Goal: Task Accomplishment & Management: Complete application form

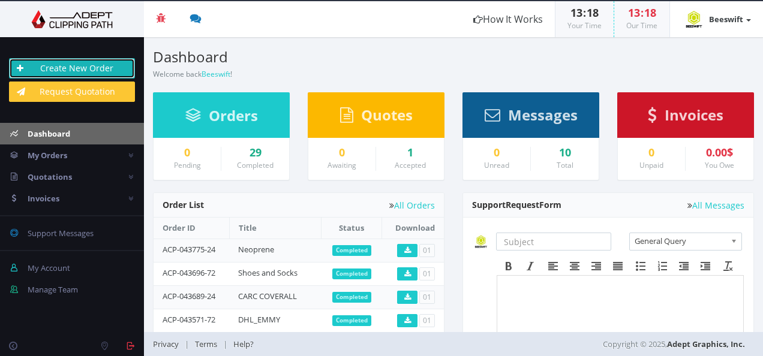
click at [113, 63] on link "Create New Order" at bounding box center [72, 68] width 126 height 20
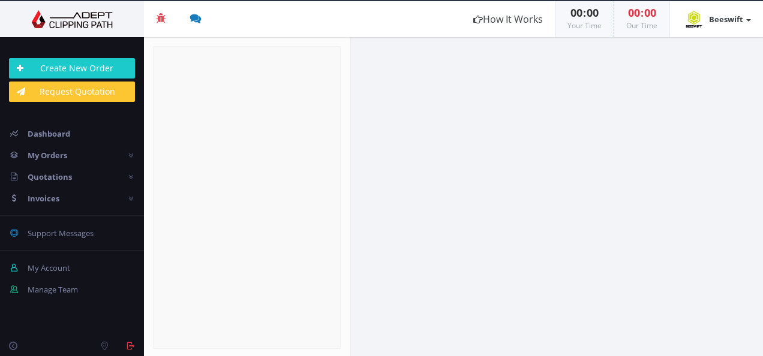
radio input "true"
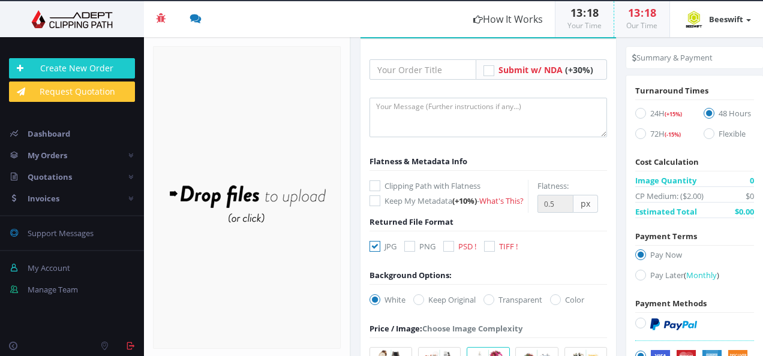
scroll to position [120, 0]
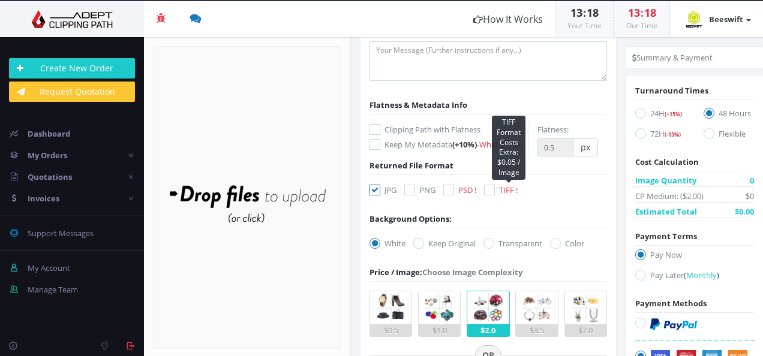
click at [500, 195] on span "TIFF !" at bounding box center [508, 190] width 19 height 11
click at [495, 194] on input "TIFF ! TIFF Format Costs Extra: $0.05 / Image" at bounding box center [491, 190] width 8 height 8
checkbox input "true"
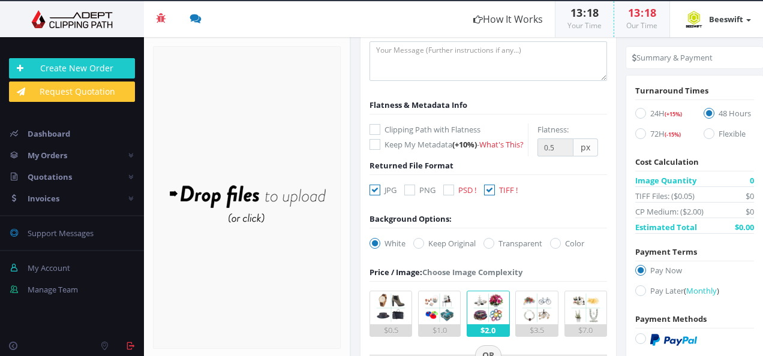
click at [387, 196] on label "JPG" at bounding box center [382, 190] width 27 height 12
click at [380, 194] on input "JPG" at bounding box center [376, 190] width 8 height 8
checkbox input "false"
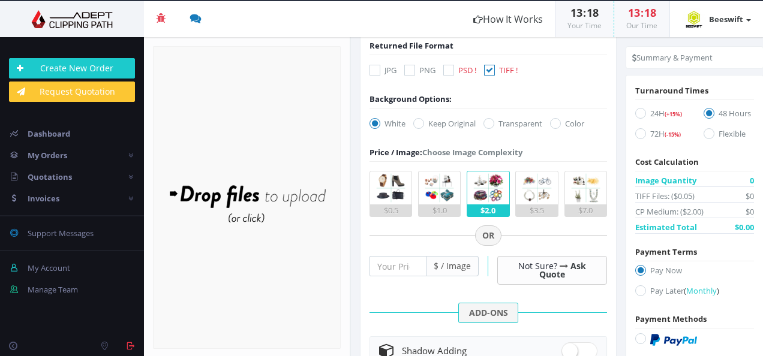
scroll to position [300, 0]
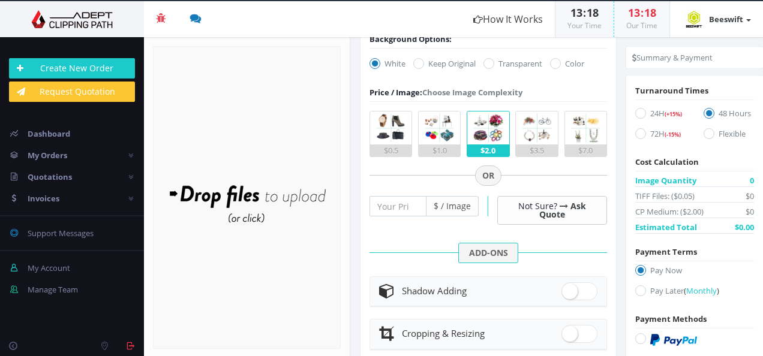
click at [384, 156] on div "$0.5" at bounding box center [390, 150] width 41 height 12
click at [0, 0] on input "$0.5" at bounding box center [0, 0] width 0 height 0
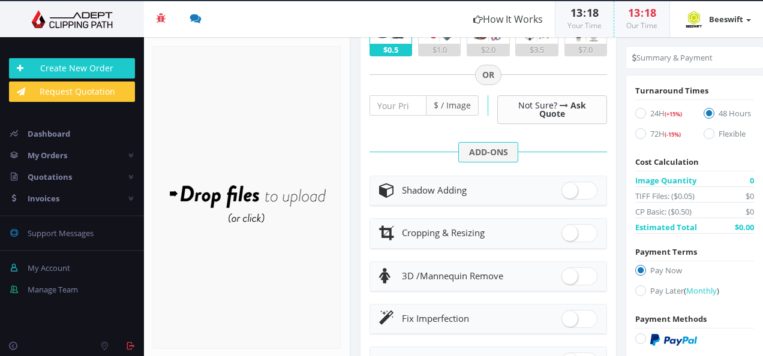
scroll to position [420, 0]
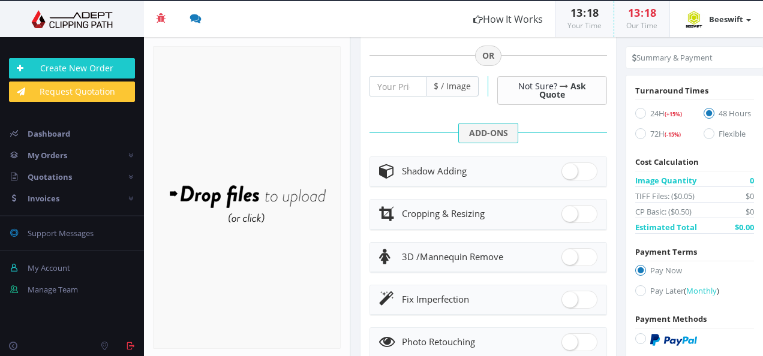
click at [543, 180] on div "Shadow Adding" at bounding box center [488, 171] width 218 height 17
click at [574, 170] on header "Shadow Adding" at bounding box center [488, 171] width 236 height 29
click at [572, 180] on span at bounding box center [579, 171] width 36 height 18
click at [569, 173] on input "checkbox" at bounding box center [565, 169] width 8 height 8
checkbox input "true"
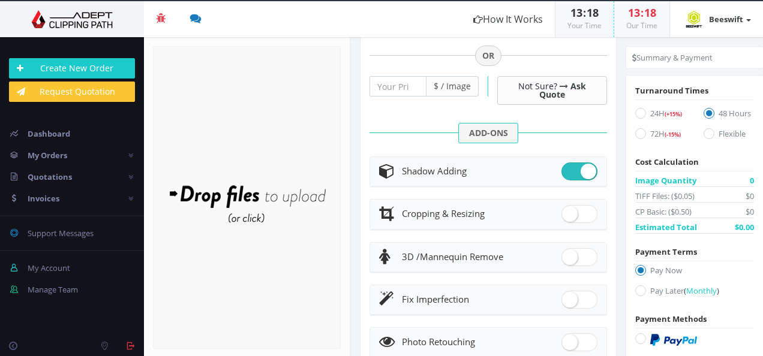
radio input "true"
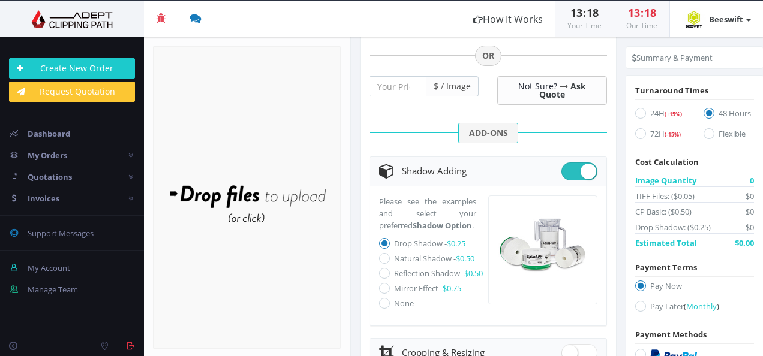
click at [444, 264] on label "Natural Shadow - $0.50" at bounding box center [434, 258] width 80 height 11
click at [390, 263] on input "Natural Shadow - $0.50" at bounding box center [386, 259] width 8 height 8
radio input "true"
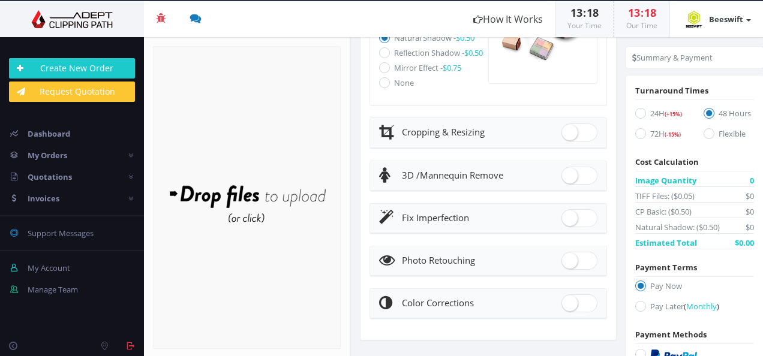
scroll to position [659, 0]
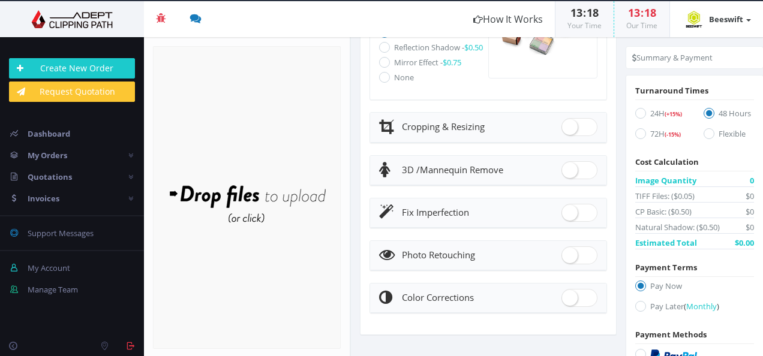
click at [575, 134] on span at bounding box center [579, 127] width 36 height 18
click at [569, 128] on input "checkbox" at bounding box center [565, 124] width 8 height 8
checkbox input "true"
radio input "true"
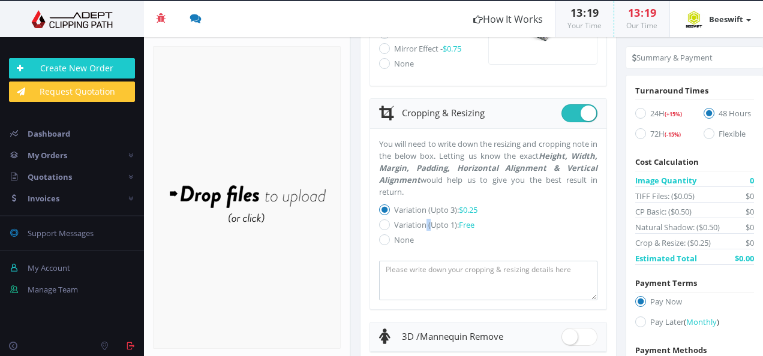
drag, startPoint x: 430, startPoint y: 243, endPoint x: 424, endPoint y: 244, distance: 6.0
click at [424, 231] on label "Variation (Upto 1): Free" at bounding box center [488, 225] width 218 height 12
drag, startPoint x: 424, startPoint y: 244, endPoint x: 595, endPoint y: 191, distance: 178.8
click at [595, 191] on div "You will need to write down the resizing and cropping note in the below box. Le…" at bounding box center [488, 219] width 236 height 180
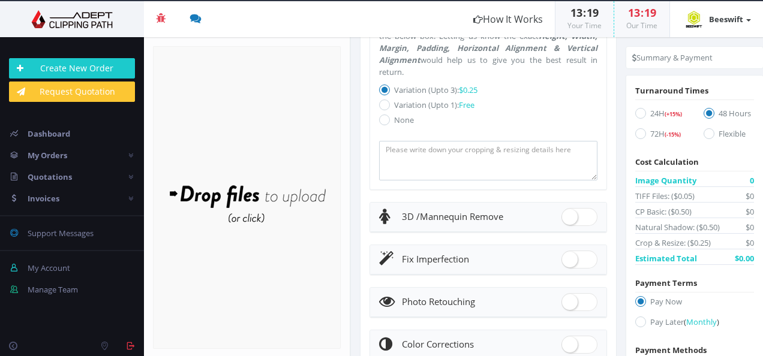
scroll to position [839, 0]
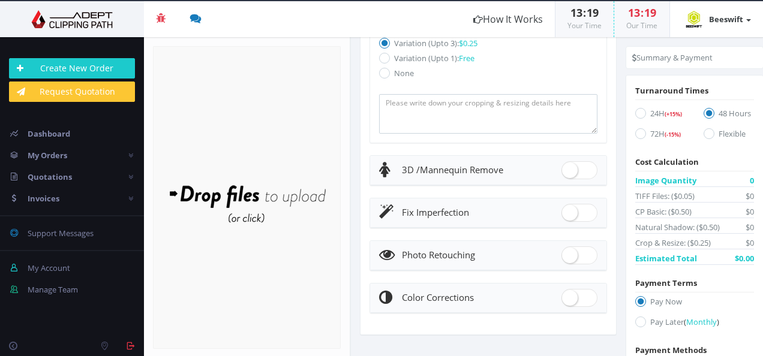
click at [578, 219] on span at bounding box center [579, 213] width 36 height 18
click at [569, 214] on input "checkbox" at bounding box center [565, 210] width 8 height 8
checkbox input "true"
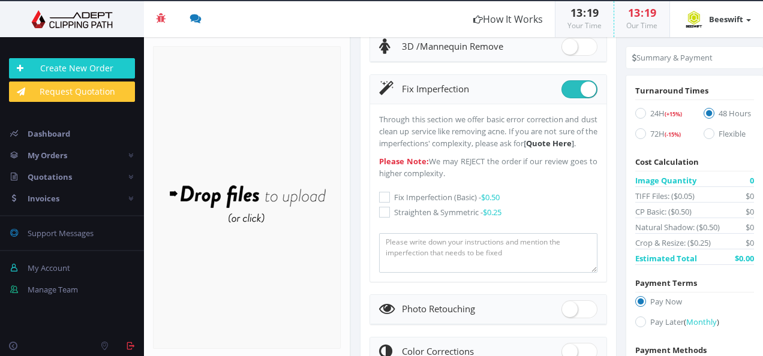
scroll to position [959, 0]
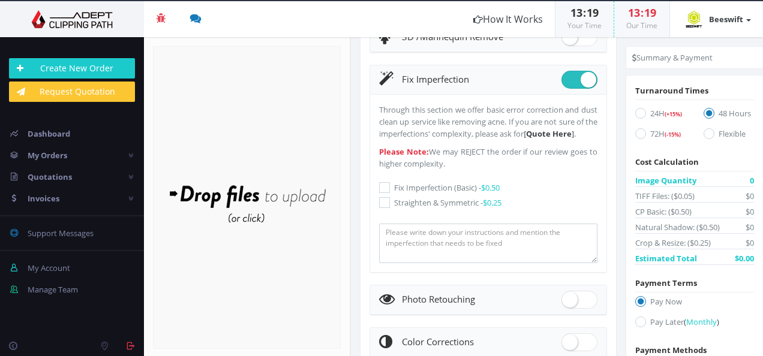
click at [454, 194] on label "Fix Imperfection (Basic) - $0.50" at bounding box center [488, 188] width 218 height 12
click at [390, 192] on input "Fix Imperfection (Basic) - $0.50" at bounding box center [386, 188] width 8 height 8
checkbox input "true"
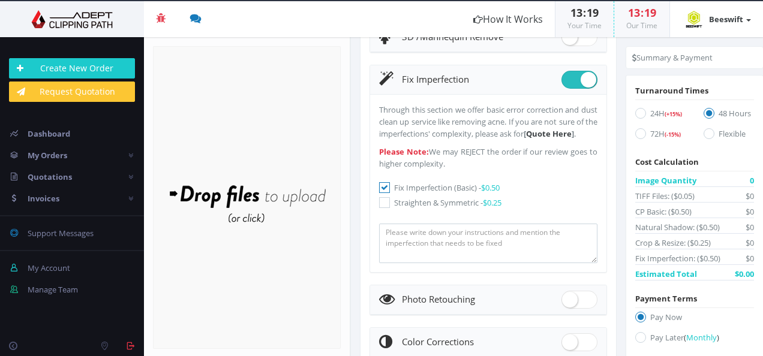
click at [463, 209] on label "Straighten & Symmetric - $0.25" at bounding box center [488, 203] width 218 height 12
click at [390, 207] on input "Straighten & Symmetric - $0.25" at bounding box center [386, 203] width 8 height 8
checkbox input "true"
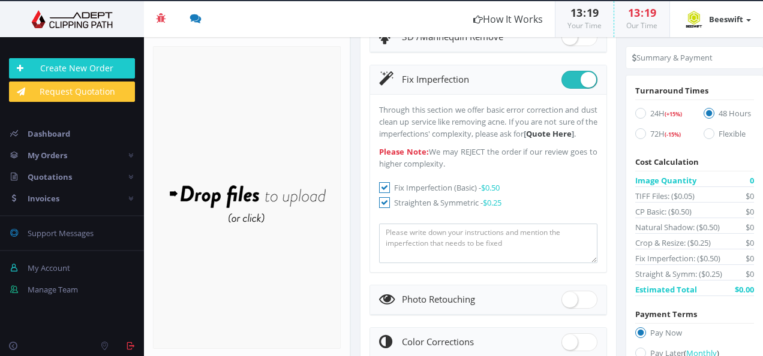
scroll to position [1033, 0]
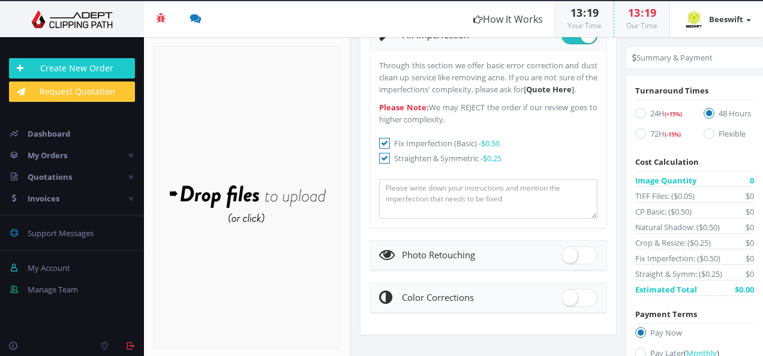
click at [552, 264] on div "Photo Retouching" at bounding box center [488, 255] width 218 height 17
click at [568, 261] on span at bounding box center [579, 255] width 36 height 18
click at [568, 257] on input "checkbox" at bounding box center [565, 253] width 8 height 8
checkbox input "true"
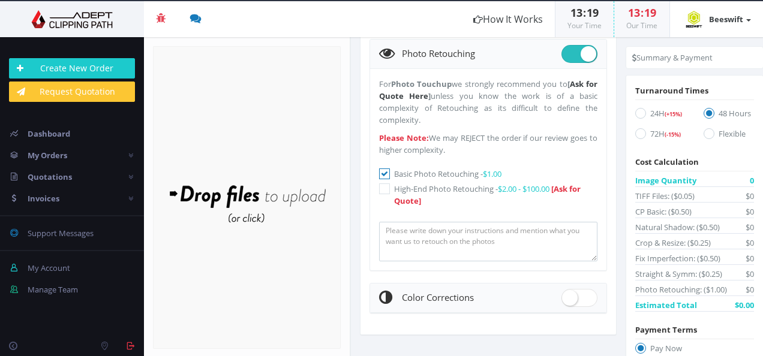
scroll to position [1234, 0]
click at [572, 293] on span at bounding box center [579, 298] width 36 height 18
click at [569, 293] on input "checkbox" at bounding box center [565, 295] width 8 height 8
checkbox input "true"
radio input "true"
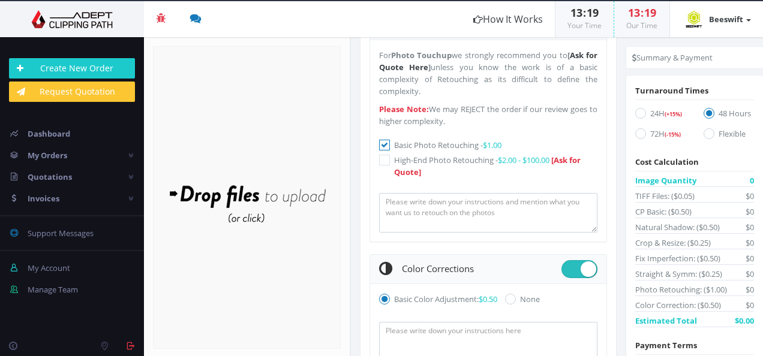
scroll to position [1320, 0]
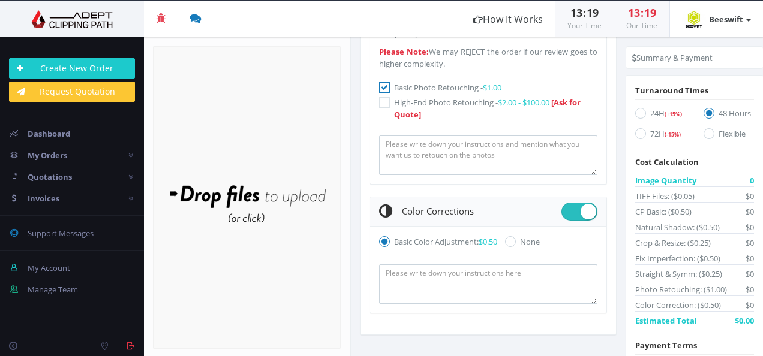
click at [574, 211] on span at bounding box center [579, 212] width 36 height 18
click at [569, 211] on input "checkbox" at bounding box center [565, 209] width 8 height 8
checkbox input "false"
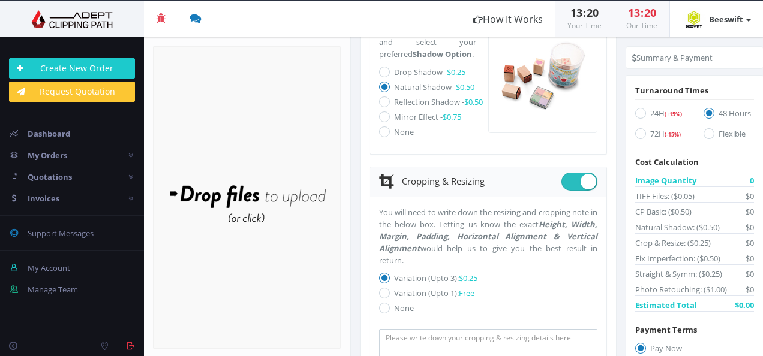
scroll to position [634, 0]
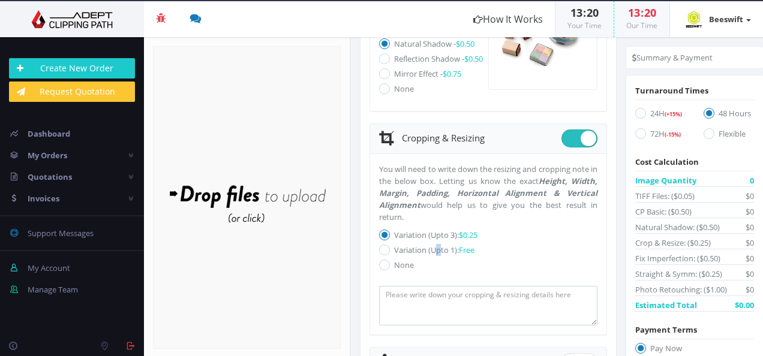
click at [437, 256] on label "Variation (Upto 1): Free" at bounding box center [488, 250] width 218 height 12
drag, startPoint x: 437, startPoint y: 267, endPoint x: 424, endPoint y: 272, distance: 13.5
click at [424, 256] on label "Variation (Upto 1): Free" at bounding box center [488, 250] width 218 height 12
click at [390, 254] on input "Variation (Upto 1): Free" at bounding box center [386, 250] width 8 height 8
radio input "true"
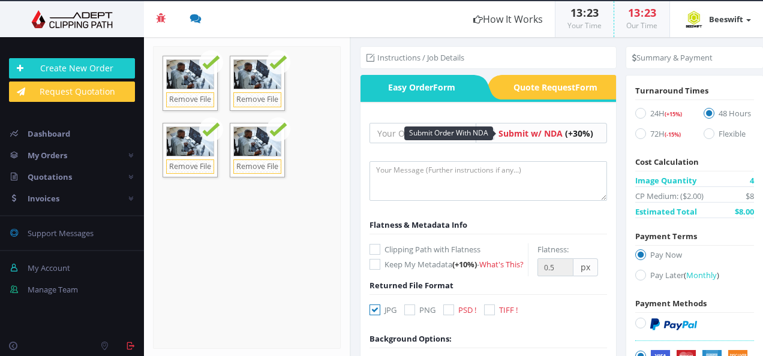
click at [541, 133] on span "Submit w/ NDA" at bounding box center [530, 133] width 64 height 11
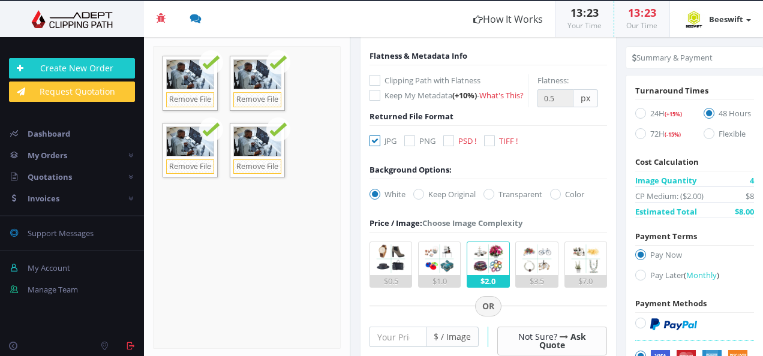
scroll to position [180, 0]
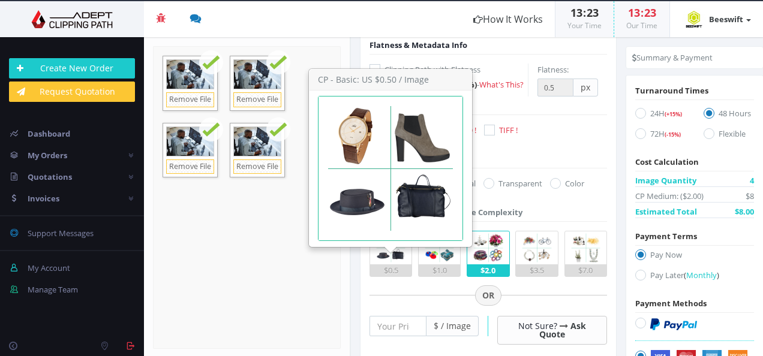
click at [401, 264] on img at bounding box center [390, 247] width 33 height 33
click at [0, 0] on input "$0.5" at bounding box center [0, 0] width 0 height 0
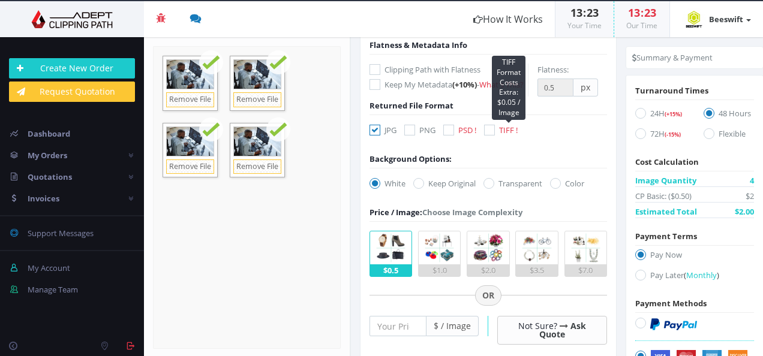
click at [501, 135] on span "TIFF !" at bounding box center [508, 130] width 19 height 11
click at [495, 134] on input "TIFF ! TIFF Format Costs Extra: $0.05 / Image" at bounding box center [491, 130] width 8 height 8
checkbox input "true"
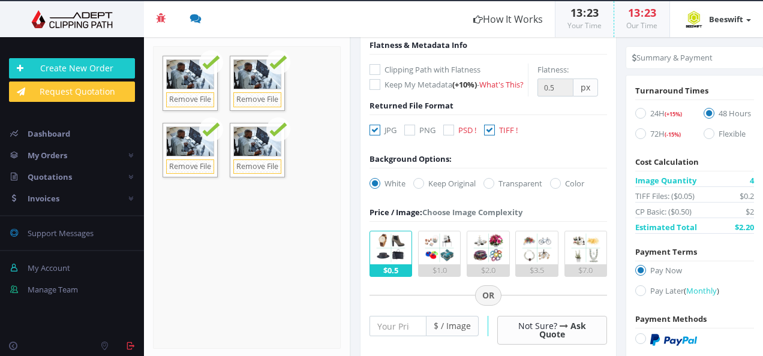
click at [391, 136] on label "JPG" at bounding box center [382, 130] width 27 height 12
click at [380, 134] on input "JPG" at bounding box center [376, 130] width 8 height 8
checkbox input "false"
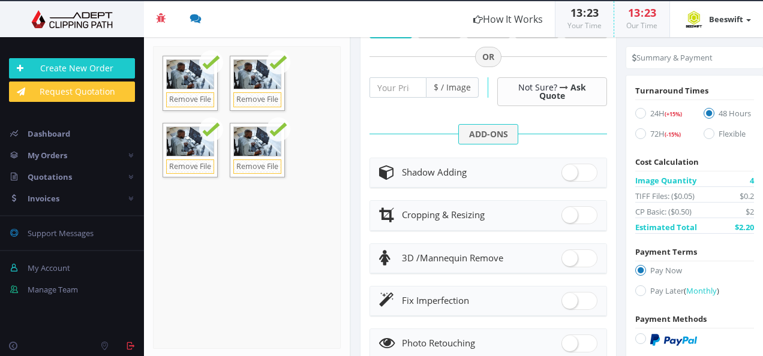
scroll to position [420, 0]
click at [584, 180] on span at bounding box center [579, 171] width 36 height 18
click at [569, 173] on input "checkbox" at bounding box center [565, 169] width 8 height 8
checkbox input "true"
radio input "true"
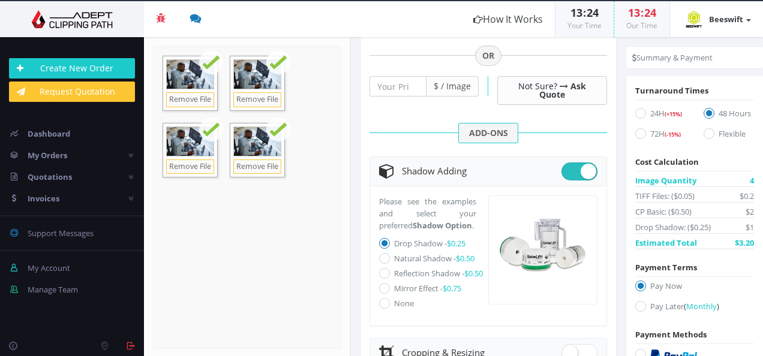
click at [445, 264] on label "Natural Shadow - $0.50" at bounding box center [434, 258] width 80 height 11
click at [390, 263] on input "Natural Shadow - $0.50" at bounding box center [386, 259] width 8 height 8
radio input "true"
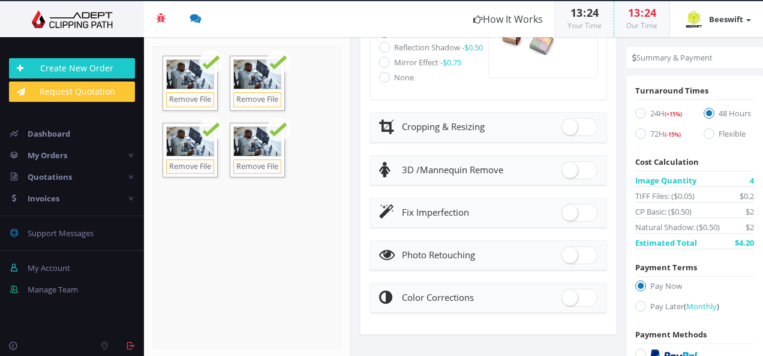
scroll to position [659, 0]
click at [582, 129] on span at bounding box center [579, 127] width 36 height 18
click at [569, 128] on input "checkbox" at bounding box center [565, 124] width 8 height 8
checkbox input "true"
radio input "true"
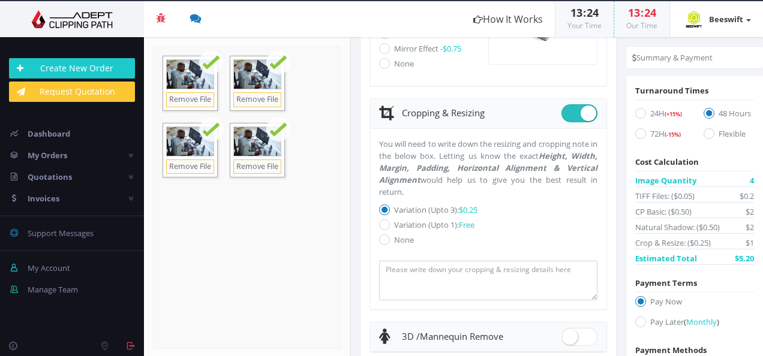
click at [411, 231] on label "Variation (Upto 1): Free" at bounding box center [488, 225] width 218 height 12
click at [390, 229] on input "Variation (Upto 1): Free" at bounding box center [386, 225] width 8 height 8
radio input "true"
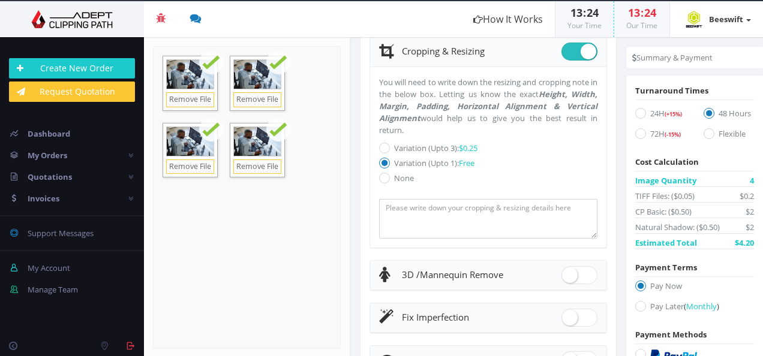
scroll to position [839, 0]
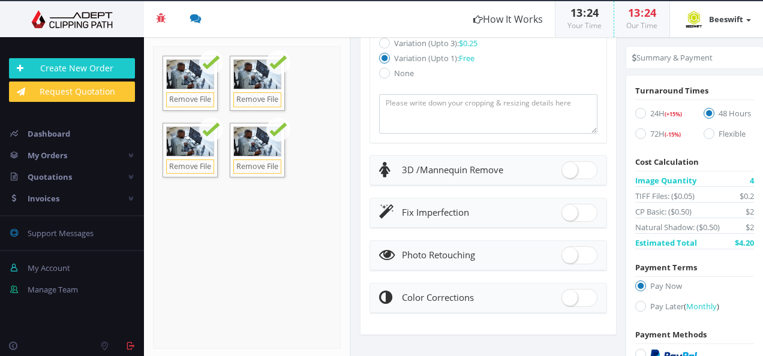
click at [579, 213] on span at bounding box center [579, 213] width 36 height 18
click at [569, 213] on input "checkbox" at bounding box center [565, 210] width 8 height 8
checkbox input "true"
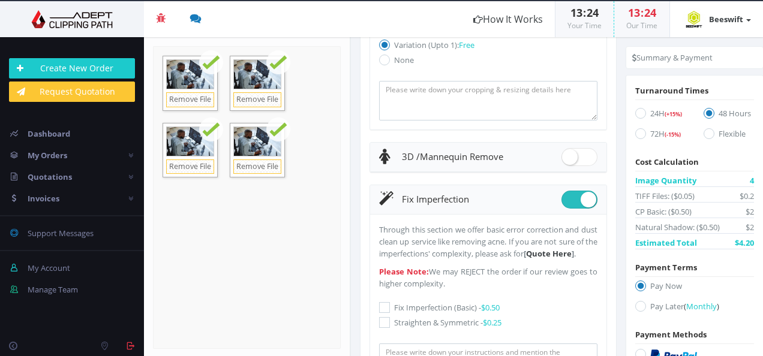
scroll to position [1019, 0]
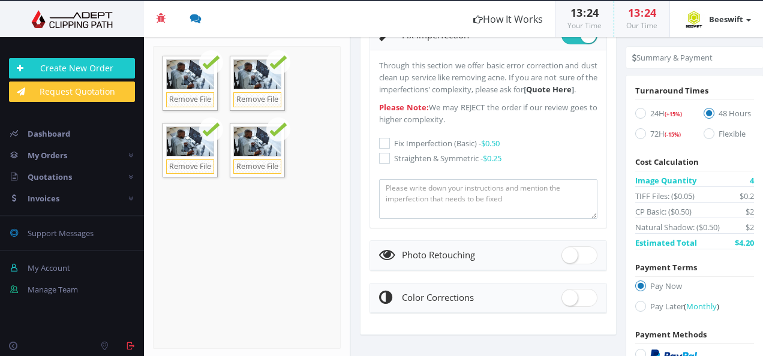
click at [422, 149] on label "Fix Imperfection (Basic) - $0.50" at bounding box center [488, 143] width 218 height 12
drag, startPoint x: 422, startPoint y: 157, endPoint x: 425, endPoint y: 171, distance: 14.7
click at [424, 164] on label "Straighten & Symmetric - $0.25" at bounding box center [488, 158] width 218 height 12
click at [390, 162] on input "Straighten & Symmetric - $0.25" at bounding box center [386, 159] width 8 height 8
checkbox input "true"
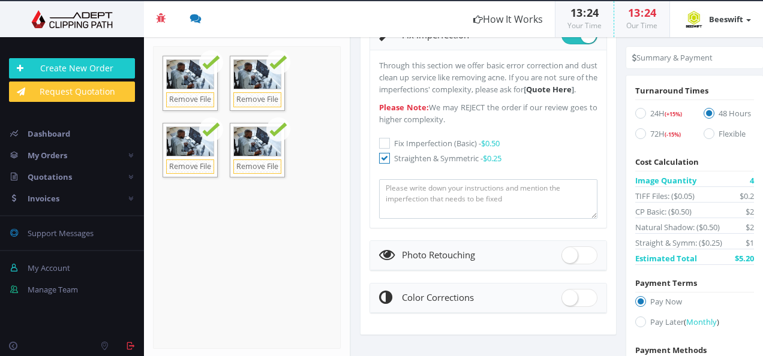
click at [381, 149] on icon at bounding box center [384, 143] width 11 height 11
click at [382, 147] on input "Fix Imperfection (Basic) - $0.50" at bounding box center [386, 144] width 8 height 8
checkbox input "true"
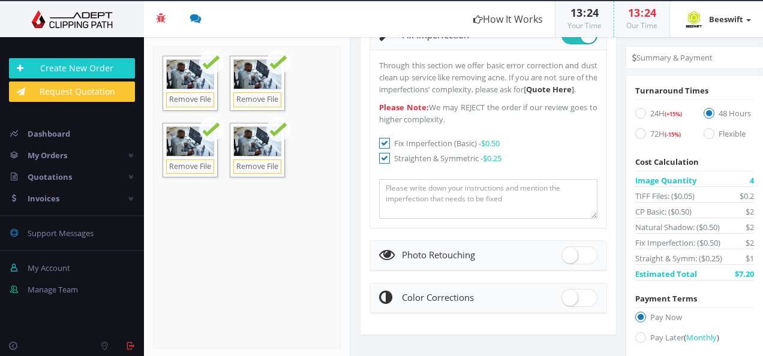
click at [573, 264] on span at bounding box center [579, 255] width 36 height 18
click at [569, 257] on input "checkbox" at bounding box center [565, 253] width 8 height 8
checkbox input "true"
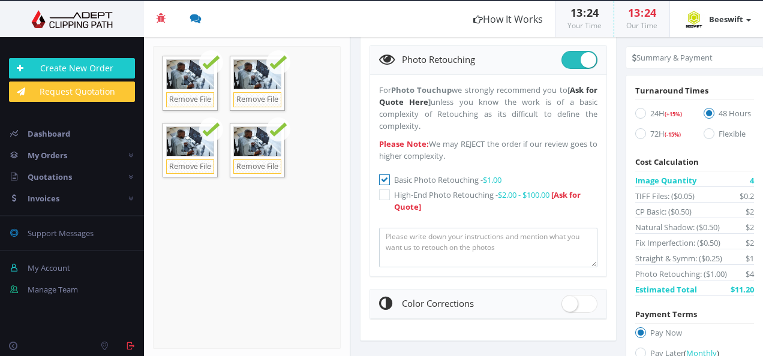
scroll to position [1234, 0]
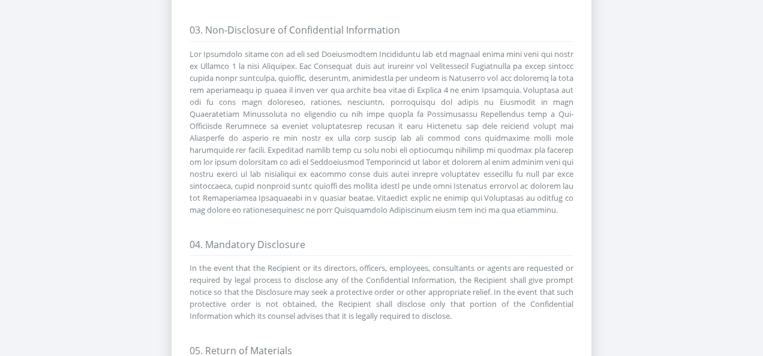
scroll to position [540, 0]
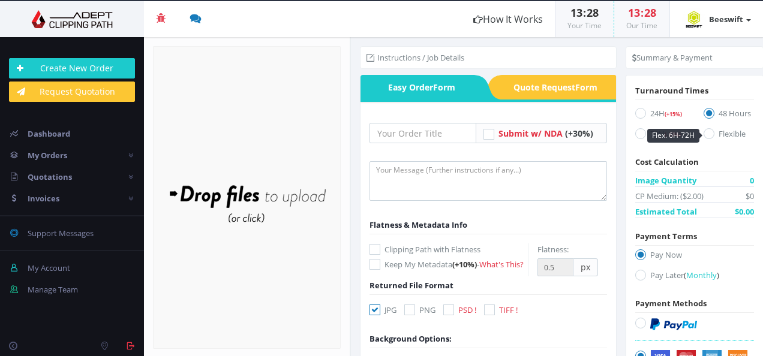
click at [709, 135] on input "Flexible" at bounding box center [710, 134] width 8 height 8
radio input "true"
click at [635, 131] on icon at bounding box center [640, 133] width 11 height 11
click at [638, 131] on input "72H (-15%)" at bounding box center [642, 134] width 8 height 8
radio input "true"
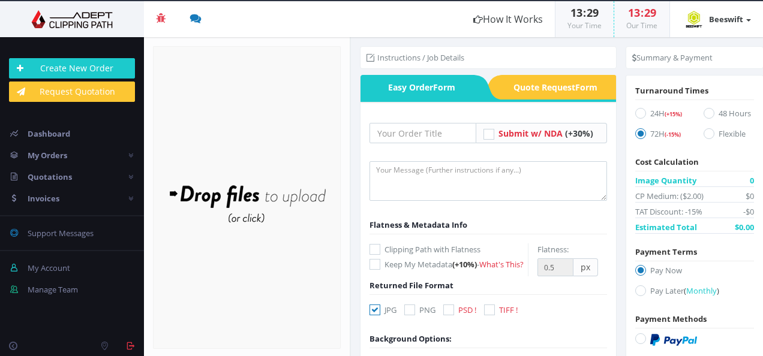
click at [638, 131] on icon at bounding box center [640, 133] width 11 height 11
click at [638, 131] on input "72H (-15%)" at bounding box center [642, 134] width 8 height 8
drag, startPoint x: 729, startPoint y: 110, endPoint x: 734, endPoint y: 118, distance: 9.2
click at [728, 111] on label "48 Hours" at bounding box center [728, 115] width 50 height 16
click at [714, 111] on input "48 Hours" at bounding box center [710, 114] width 8 height 8
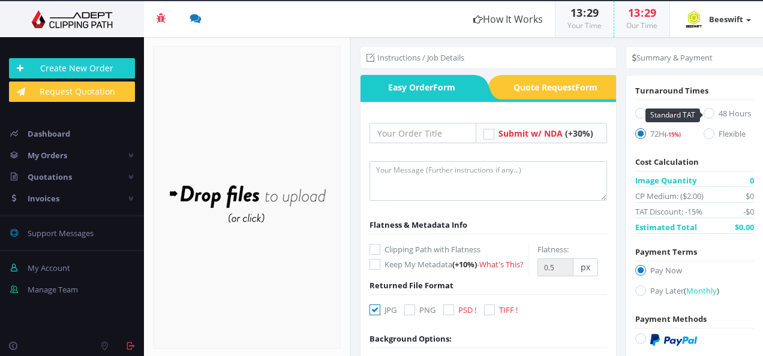
radio input "true"
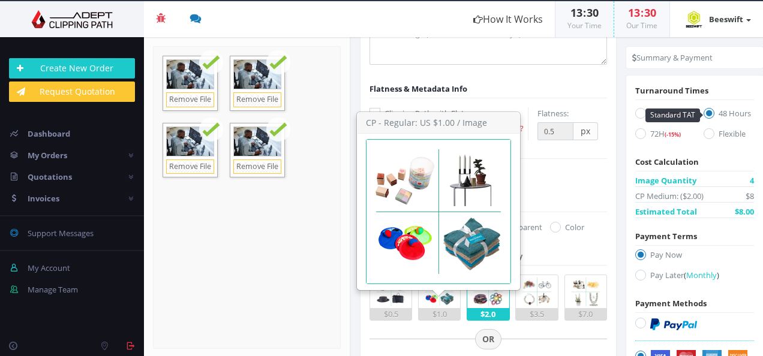
scroll to position [240, 0]
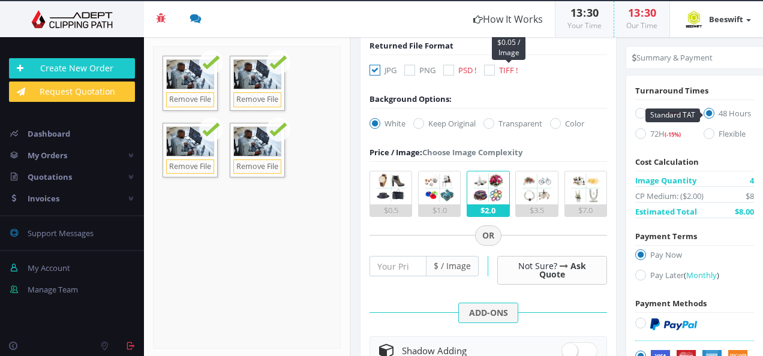
click at [500, 76] on span "TIFF !" at bounding box center [508, 70] width 19 height 11
click at [495, 74] on input "TIFF ! TIFF Format Costs Extra: $0.05 / Image" at bounding box center [491, 71] width 8 height 8
checkbox input "true"
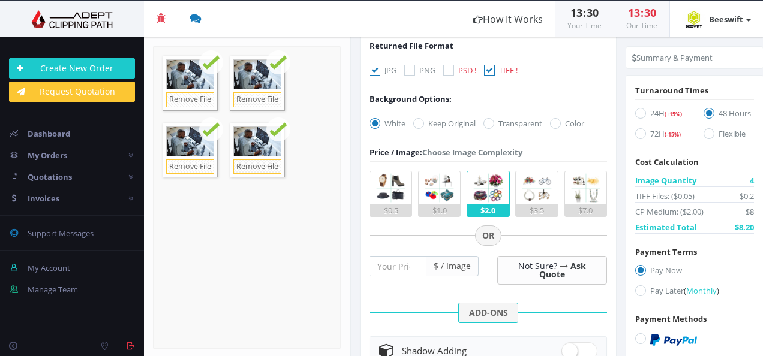
click at [385, 216] on div "$0.5" at bounding box center [390, 210] width 41 height 12
click at [0, 0] on input "$0.5" at bounding box center [0, 0] width 0 height 0
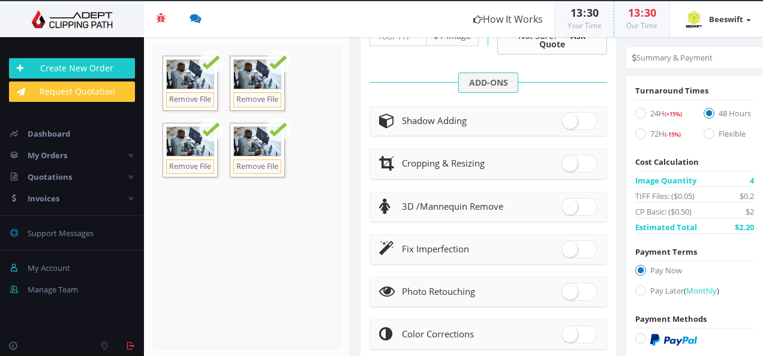
scroll to position [480, 0]
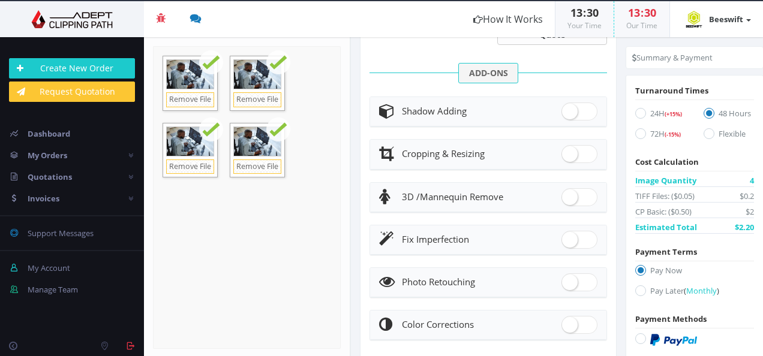
click at [580, 247] on span at bounding box center [579, 240] width 36 height 18
click at [569, 241] on input "checkbox" at bounding box center [565, 237] width 8 height 8
checkbox input "true"
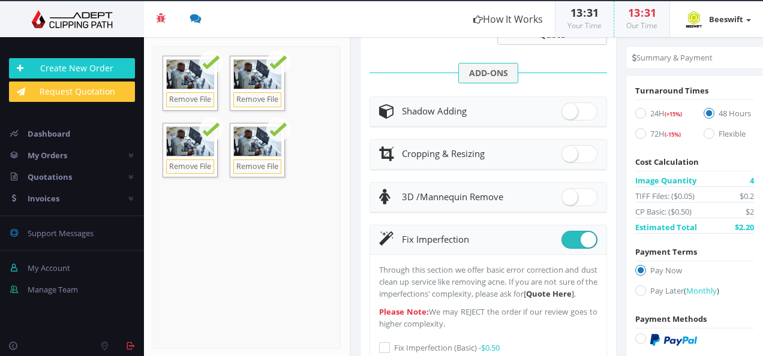
scroll to position [599, 0]
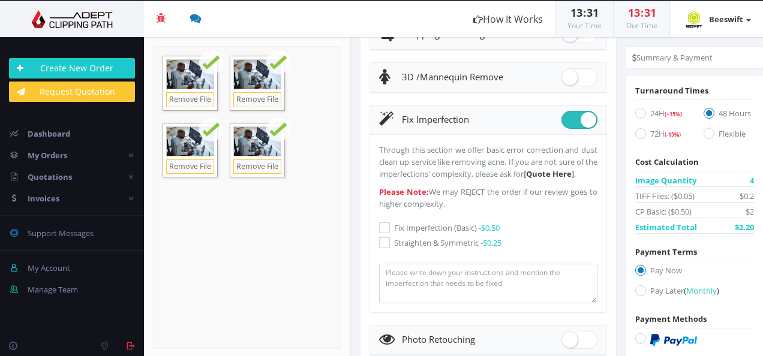
click at [430, 234] on label "Fix Imperfection (Basic) - $0.50" at bounding box center [488, 228] width 218 height 12
click at [390, 232] on input "Fix Imperfection (Basic) - $0.50" at bounding box center [386, 228] width 8 height 8
checkbox input "true"
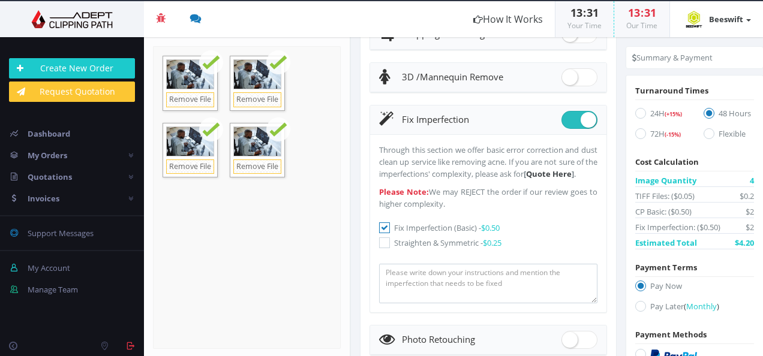
click at [428, 249] on label "Straighten & Symmetric - $0.25" at bounding box center [488, 243] width 218 height 12
click at [390, 247] on input "Straighten & Symmetric - $0.25" at bounding box center [386, 243] width 8 height 8
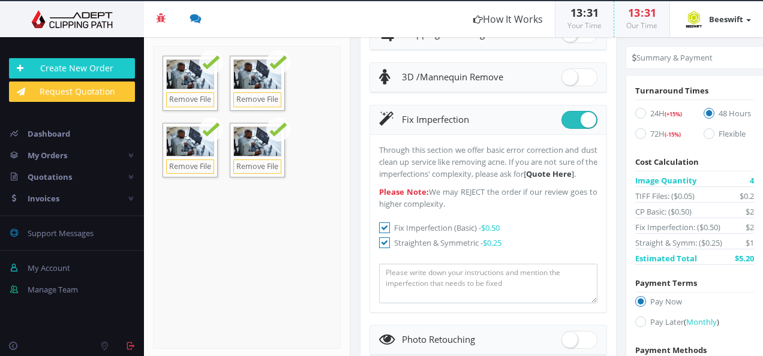
click at [433, 249] on label "Straighten & Symmetric - $0.25" at bounding box center [488, 243] width 218 height 12
click at [390, 247] on input "Straighten & Symmetric - $0.25" at bounding box center [386, 243] width 8 height 8
checkbox input "false"
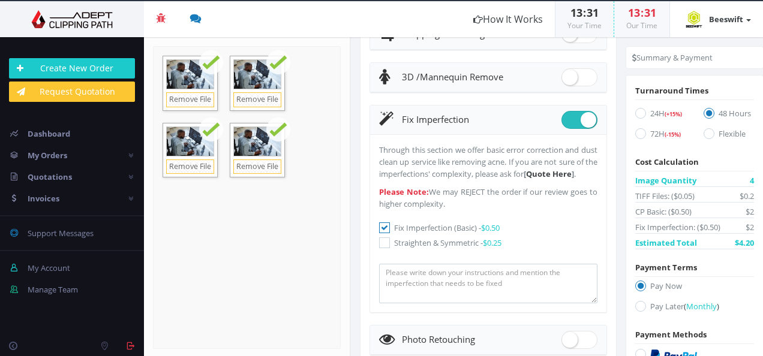
click at [435, 234] on label "Fix Imperfection (Basic) - $0.50" at bounding box center [488, 228] width 218 height 12
click at [390, 232] on input "Fix Imperfection (Basic) - $0.50" at bounding box center [386, 228] width 8 height 8
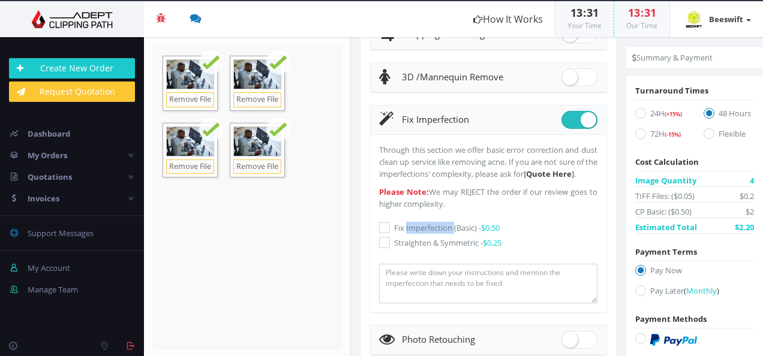
click at [435, 234] on label "Fix Imperfection (Basic) - $0.50" at bounding box center [488, 228] width 218 height 12
click at [390, 232] on input "Fix Imperfection (Basic) - $0.50" at bounding box center [386, 228] width 8 height 8
checkbox input "true"
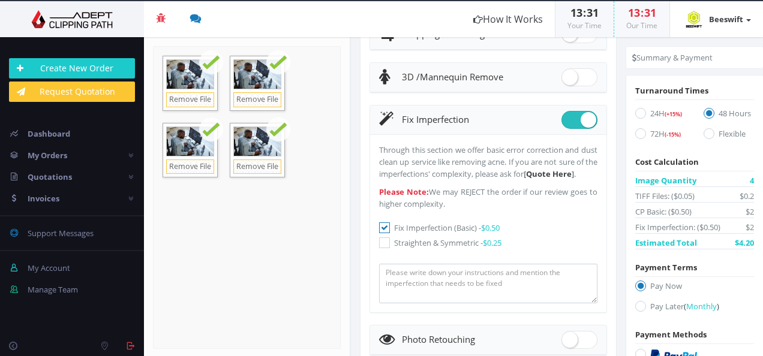
drag, startPoint x: 435, startPoint y: 253, endPoint x: 436, endPoint y: 267, distance: 13.8
click at [436, 249] on label "Straighten & Symmetric - $0.25" at bounding box center [488, 243] width 218 height 12
click at [390, 247] on input "Straighten & Symmetric - $0.25" at bounding box center [386, 243] width 8 height 8
checkbox input "true"
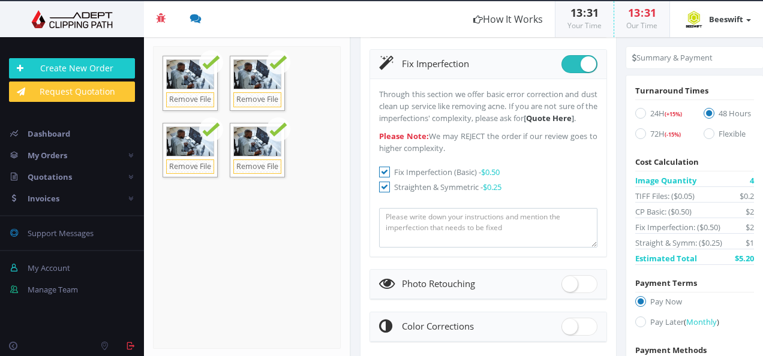
scroll to position [703, 0]
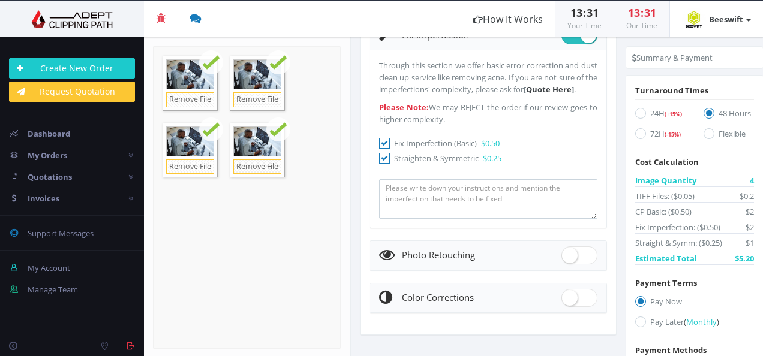
click at [562, 261] on span at bounding box center [579, 255] width 36 height 18
click at [562, 257] on input "checkbox" at bounding box center [565, 253] width 8 height 8
checkbox input "true"
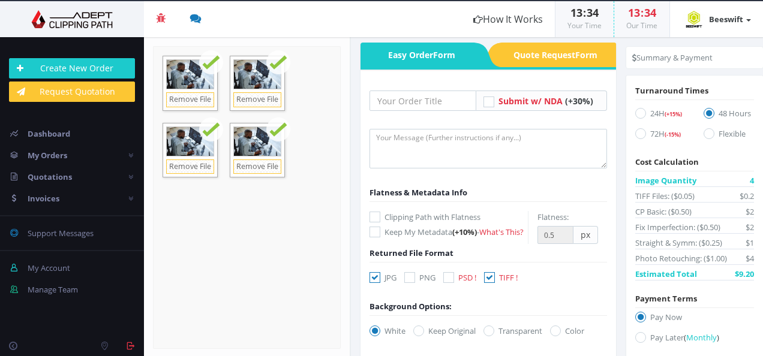
scroll to position [0, 0]
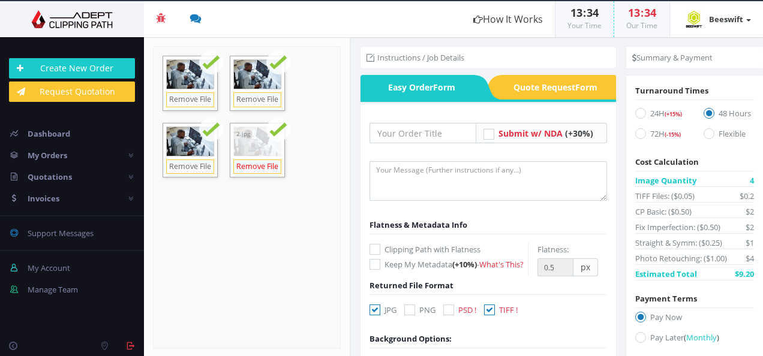
click at [247, 163] on link "Remove File" at bounding box center [257, 166] width 48 height 15
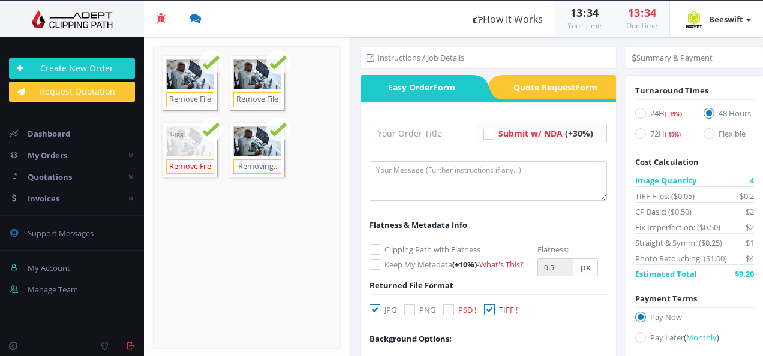
click at [187, 166] on link "Remove File" at bounding box center [190, 166] width 48 height 15
